Goal: Task Accomplishment & Management: Manage account settings

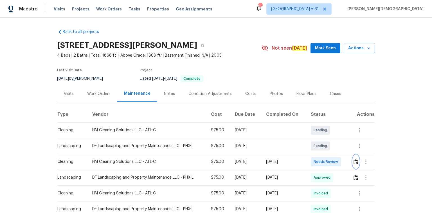
click at [354, 160] on img "button" at bounding box center [356, 161] width 5 height 5
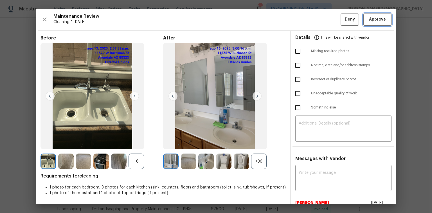
click at [373, 18] on span "Approve" at bounding box center [377, 19] width 17 height 7
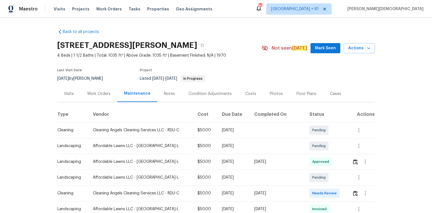
scroll to position [45, 0]
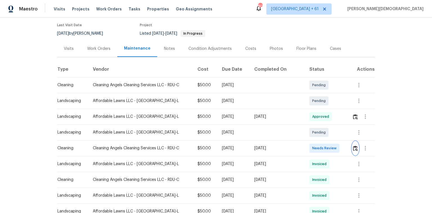
click at [307, 142] on button "button" at bounding box center [355, 148] width 6 height 14
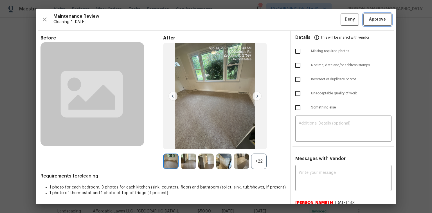
click at [307, 19] on span "Approve" at bounding box center [377, 19] width 19 height 7
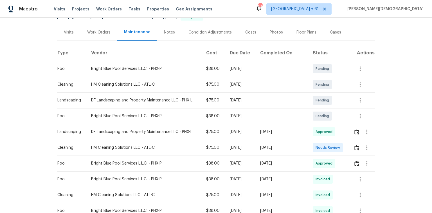
scroll to position [68, 0]
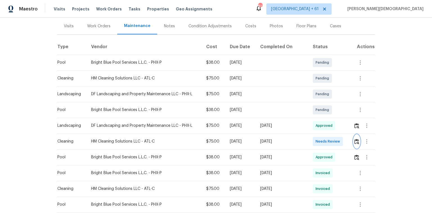
click at [307, 139] on img "button" at bounding box center [356, 141] width 5 height 5
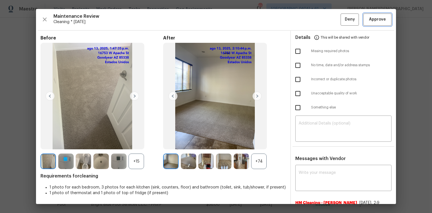
click at [307, 21] on span "Approve" at bounding box center [377, 19] width 17 height 7
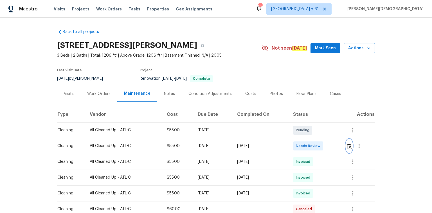
click at [307, 142] on img "button" at bounding box center [349, 145] width 5 height 5
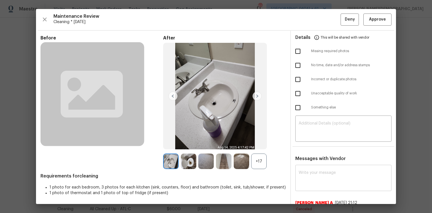
click at [307, 142] on textarea at bounding box center [343, 178] width 89 height 16
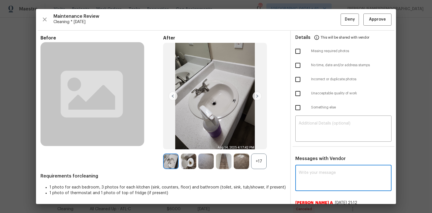
paste textarea "Maintenance Audit Team: Hello! After further review, the visit has been approve…"
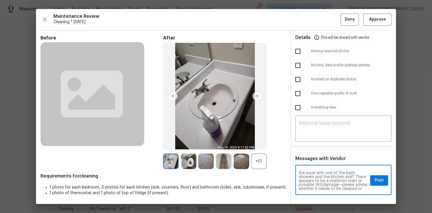
scroll to position [3, 0]
drag, startPoint x: 304, startPoint y: 166, endPoint x: 323, endPoint y: 169, distance: 19.3
click at [307, 142] on textarea "Maintenance Audit Team: Hello! After further review, the visit has been approve…" at bounding box center [333, 180] width 69 height 20
click at [307, 142] on div "Maintenance Audit Team: Hello! After further review, the visit has been approve…" at bounding box center [343, 180] width 96 height 29
click at [307, 142] on textarea "Maintenance Audit Team: Hello! After further review, the visit has been approve…" at bounding box center [333, 180] width 69 height 20
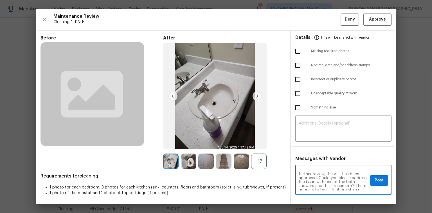
click at [307, 142] on textarea "Maintenance Audit Team: Hello! After further review, the visit has been approve…" at bounding box center [333, 180] width 69 height 20
drag, startPoint x: 302, startPoint y: 174, endPoint x: 320, endPoint y: 177, distance: 18.2
click at [307, 142] on textarea "Maintenance Audit Team: Hello! After further review, the visit has been approve…" at bounding box center [333, 180] width 69 height 20
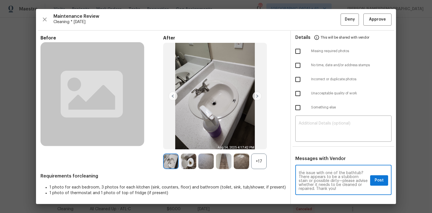
type textarea "Maintenance Audit Team: Hello! After further review, the visit has been approve…"
click at [307, 142] on button "Post" at bounding box center [379, 180] width 18 height 10
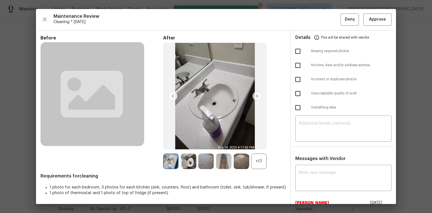
scroll to position [0, 0]
click at [307, 19] on span "Approve" at bounding box center [377, 19] width 17 height 7
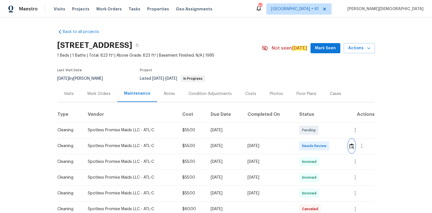
click at [307, 142] on img "button" at bounding box center [351, 145] width 5 height 5
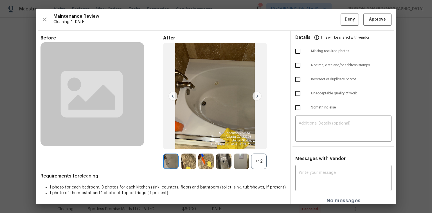
click at [307, 27] on div "Maintenance Review Cleaning * Mon, Aug 11 Deny Approve Before After +42 Require…" at bounding box center [216, 106] width 360 height 195
click at [307, 21] on span "Approve" at bounding box center [377, 19] width 17 height 7
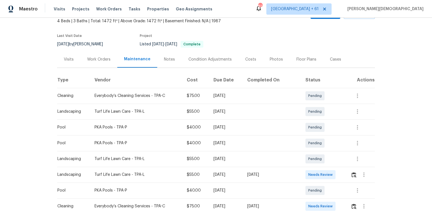
scroll to position [45, 0]
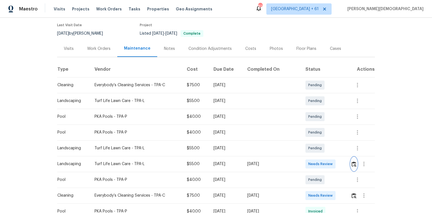
click at [232, 96] on button "button" at bounding box center [354, 164] width 6 height 14
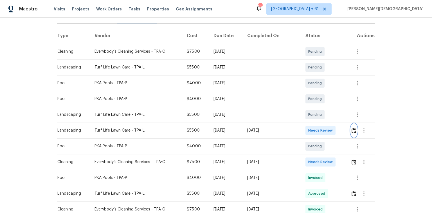
scroll to position [113, 0]
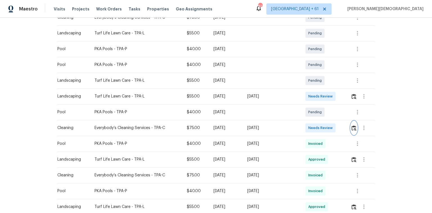
click at [232, 96] on img "button" at bounding box center [354, 127] width 5 height 5
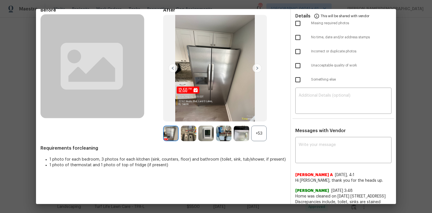
scroll to position [0, 0]
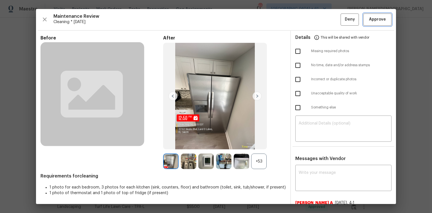
click at [232, 23] on button "Approve" at bounding box center [377, 20] width 28 height 12
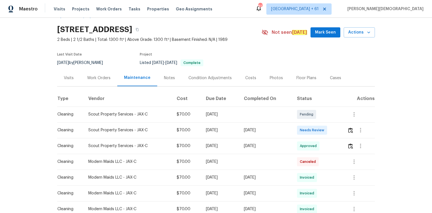
scroll to position [23, 0]
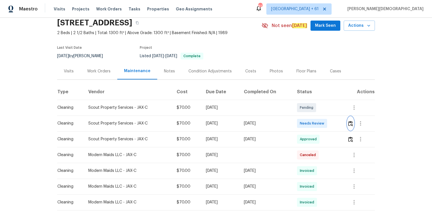
click at [307, 122] on img "button" at bounding box center [350, 123] width 5 height 5
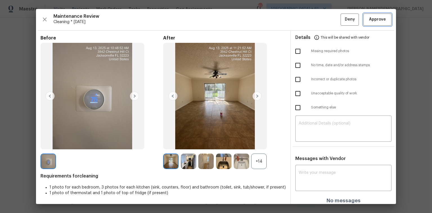
click at [307, 21] on span "Approve" at bounding box center [377, 19] width 17 height 7
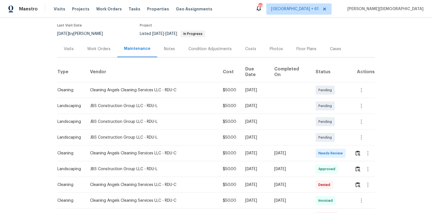
scroll to position [45, 0]
click at [307, 142] on img "button" at bounding box center [358, 152] width 5 height 5
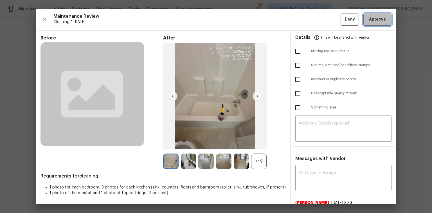
click at [307, 23] on button "Approve" at bounding box center [377, 20] width 28 height 12
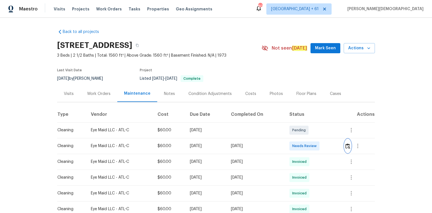
click at [307, 142] on button "button" at bounding box center [348, 146] width 6 height 14
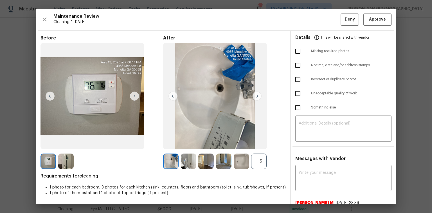
click at [257, 95] on img at bounding box center [257, 95] width 9 height 9
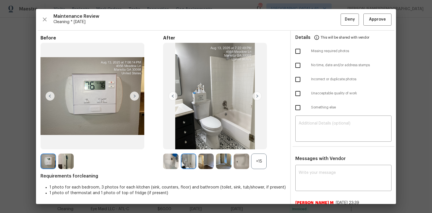
click at [257, 95] on img at bounding box center [257, 95] width 9 height 9
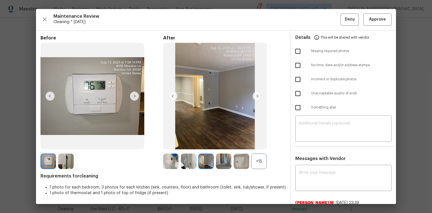
click at [256, 95] on img at bounding box center [257, 95] width 9 height 9
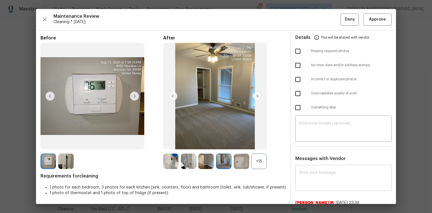
click at [305, 142] on div "x ​" at bounding box center [343, 178] width 96 height 25
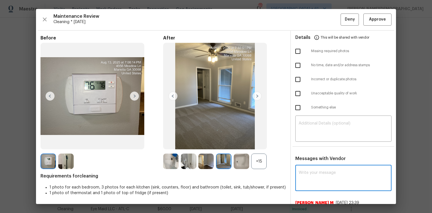
paste textarea "Maintenance Audit Team: Hello! Unfortunately, this cleaning visit completed on …"
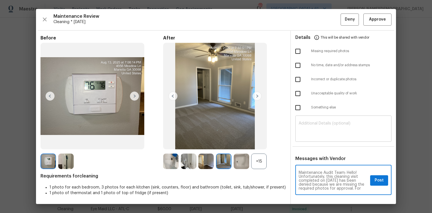
type textarea "Maintenance Audit Team: Hello! Unfortunately, this cleaning visit completed on …"
click at [307, 133] on textarea at bounding box center [343, 129] width 89 height 16
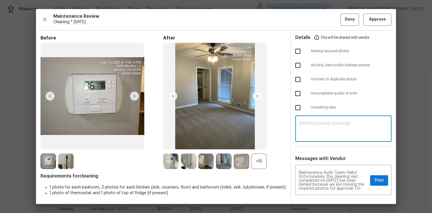
paste textarea "Maintenance Audit Team: Hello! Unfortunately, this cleaning visit completed on …"
type textarea "Maintenance Audit Team: Hello! Unfortunately, this cleaning visit completed on …"
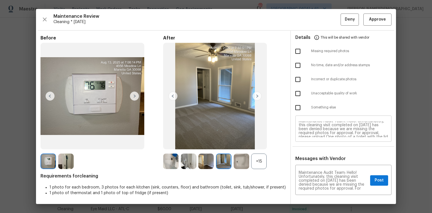
scroll to position [0, 0]
drag, startPoint x: 377, startPoint y: 173, endPoint x: 390, endPoint y: 156, distance: 21.9
click at [307, 142] on span "Post" at bounding box center [379, 180] width 9 height 7
click at [295, 48] on input "checkbox" at bounding box center [298, 51] width 12 height 12
checkbox input "true"
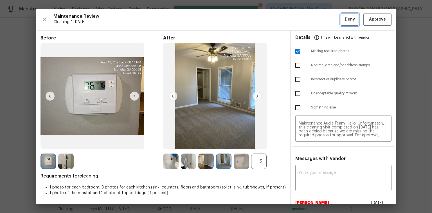
click at [307, 22] on span "Deny" at bounding box center [350, 19] width 10 height 7
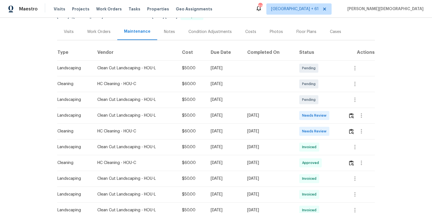
scroll to position [90, 0]
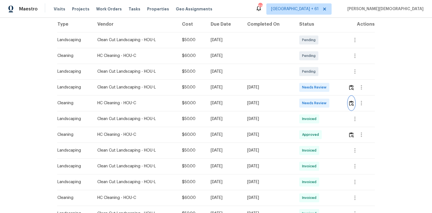
click at [307, 101] on img "button" at bounding box center [351, 102] width 5 height 5
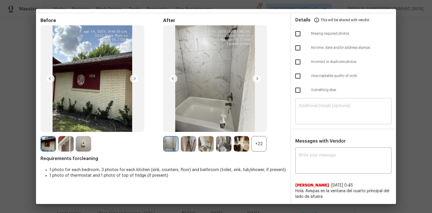
scroll to position [0, 0]
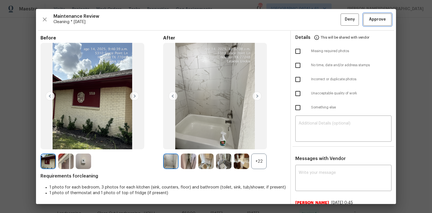
click at [307, 18] on span "Approve" at bounding box center [377, 19] width 17 height 7
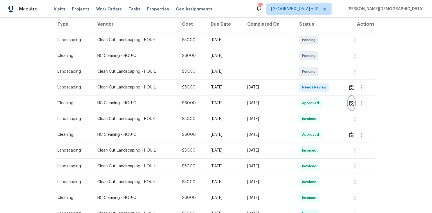
click at [307, 104] on button "button" at bounding box center [351, 103] width 6 height 14
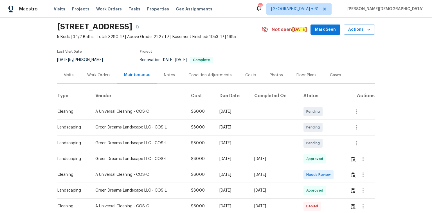
scroll to position [23, 0]
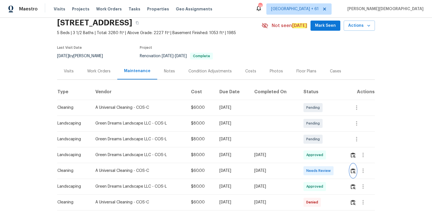
click at [307, 142] on button "button" at bounding box center [353, 171] width 6 height 14
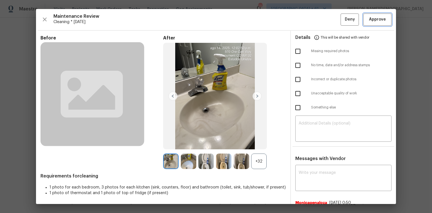
click at [307, 21] on span "Approve" at bounding box center [377, 19] width 17 height 7
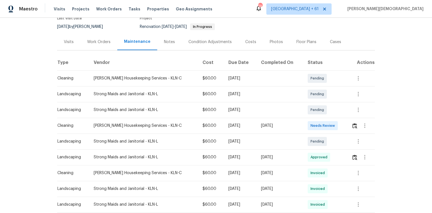
scroll to position [68, 0]
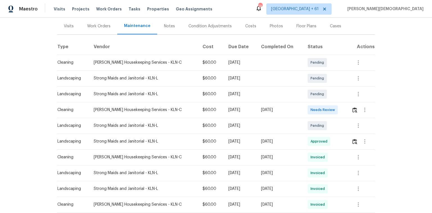
click at [352, 111] on div at bounding box center [363, 110] width 23 height 14
click at [353, 108] on img "button" at bounding box center [355, 109] width 5 height 5
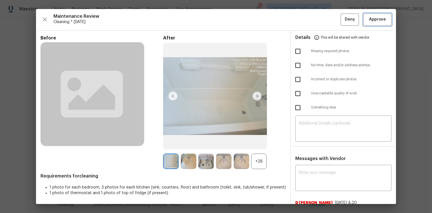
click at [375, 18] on span "Approve" at bounding box center [377, 19] width 17 height 7
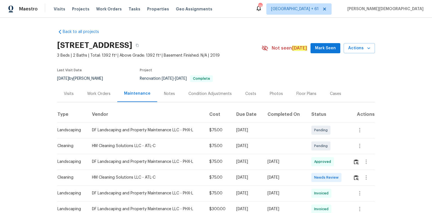
click at [307, 142] on td at bounding box center [362, 177] width 26 height 16
click at [307, 142] on img "button" at bounding box center [356, 177] width 5 height 5
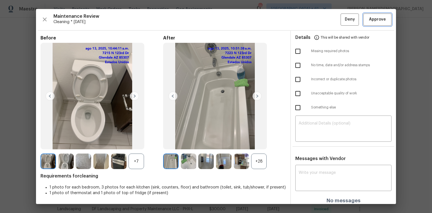
click at [307, 21] on span "Approve" at bounding box center [377, 19] width 17 height 7
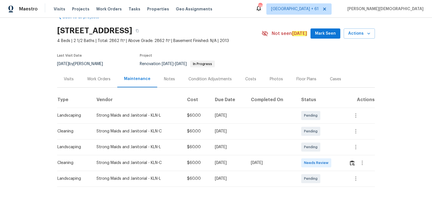
scroll to position [23, 0]
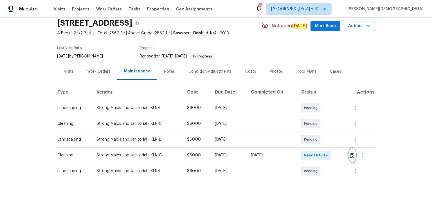
click at [307, 142] on button "button" at bounding box center [352, 155] width 6 height 14
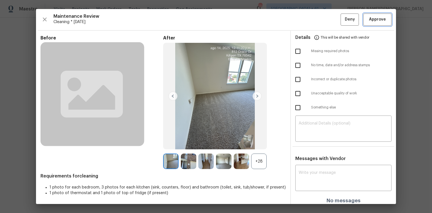
click at [307, 22] on span "Approve" at bounding box center [377, 19] width 17 height 7
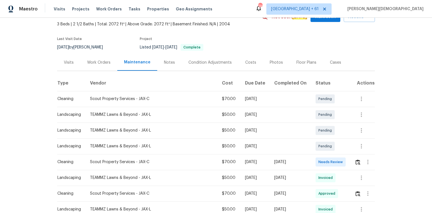
scroll to position [45, 0]
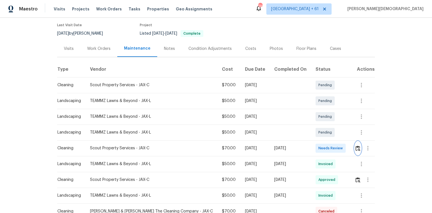
click at [355, 142] on button "button" at bounding box center [358, 148] width 6 height 14
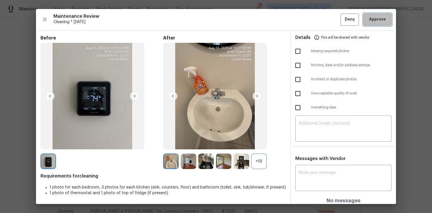
click at [377, 20] on span "Approve" at bounding box center [377, 19] width 17 height 7
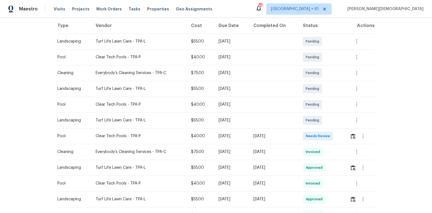
scroll to position [113, 0]
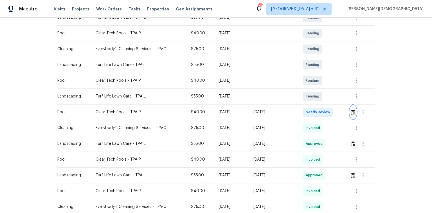
click at [355, 109] on img "button" at bounding box center [353, 111] width 5 height 5
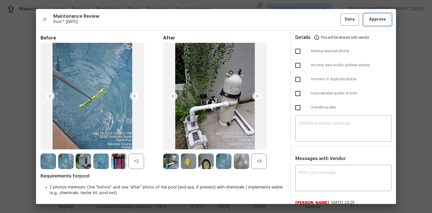
click at [369, 23] on button "Approve" at bounding box center [377, 20] width 28 height 12
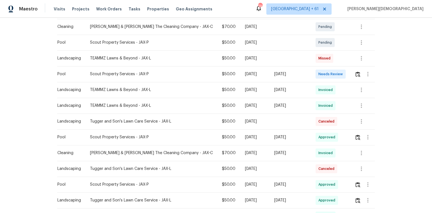
scroll to position [135, 0]
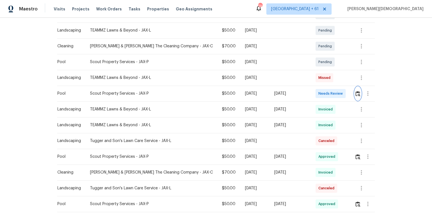
click at [307, 87] on button "button" at bounding box center [358, 94] width 6 height 14
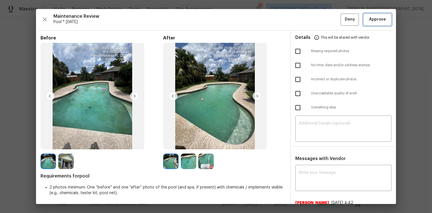
click at [307, 19] on span "Approve" at bounding box center [377, 19] width 17 height 7
